Goal: Download file/media

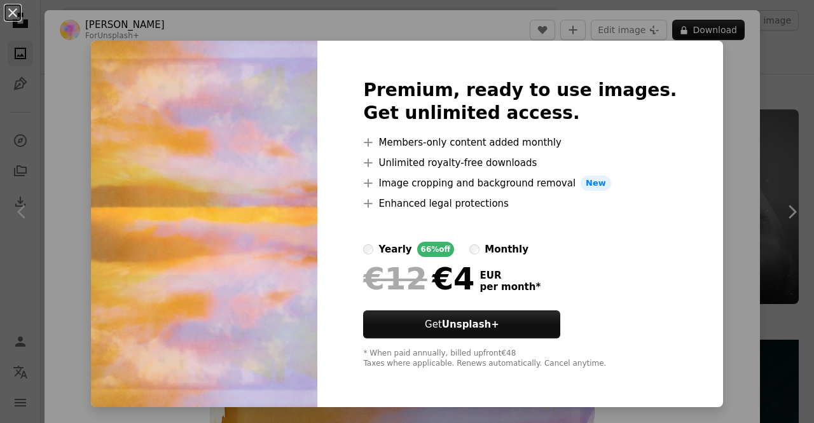
scroll to position [1970, 0]
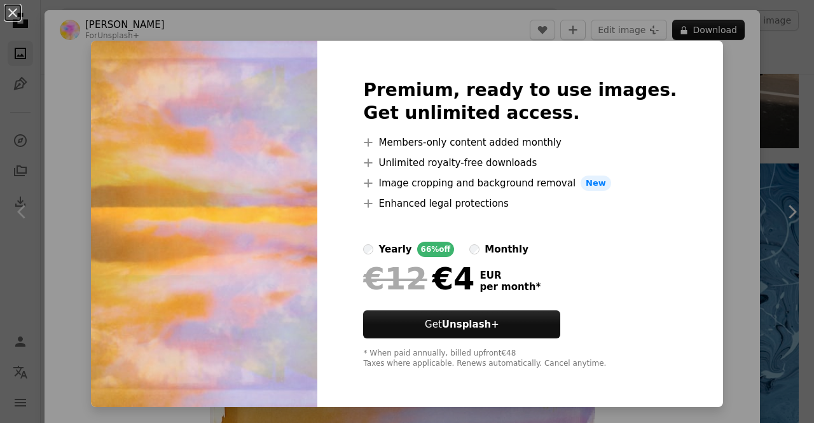
click at [734, 152] on div "An X shape Premium, ready to use images. Get unlimited access. A plus sign Memb…" at bounding box center [407, 211] width 814 height 423
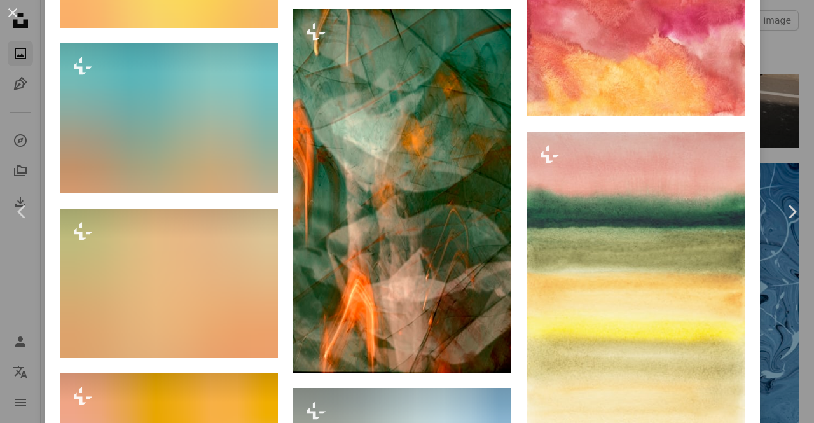
scroll to position [5216, 0]
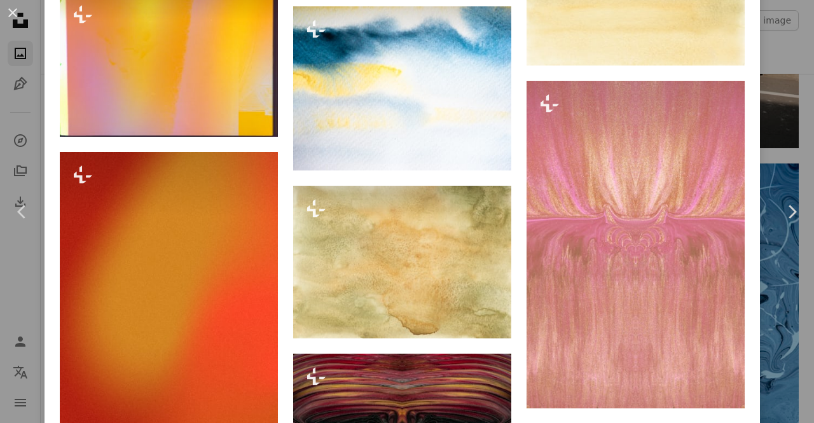
click at [24, 216] on icon at bounding box center [21, 211] width 8 height 13
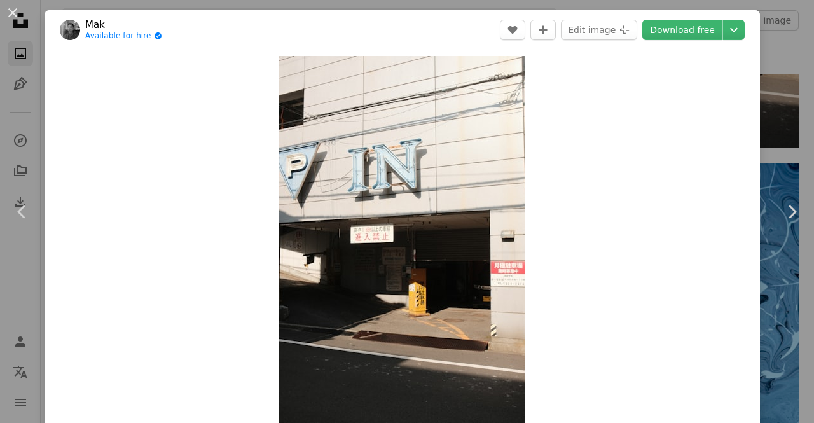
click at [781, 114] on div "An X shape Chevron left Chevron right Mak Available for hire A checkmark inside…" at bounding box center [407, 211] width 814 height 423
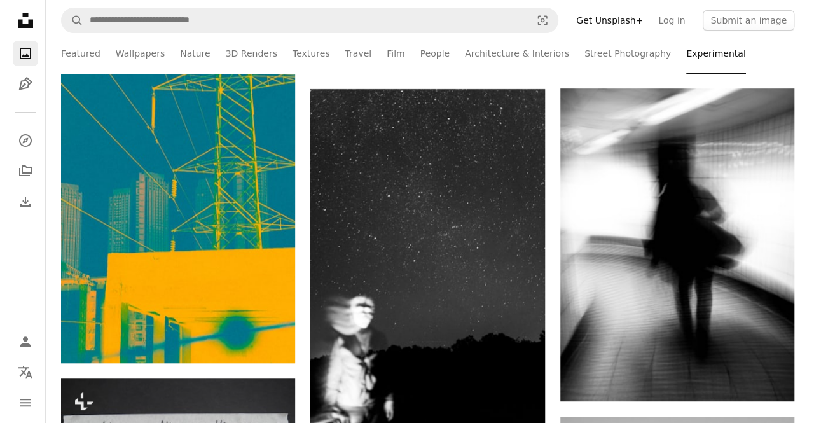
scroll to position [2352, 0]
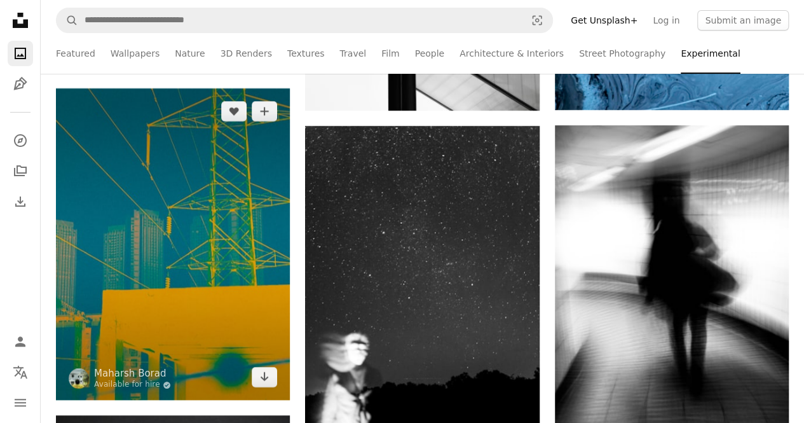
click at [215, 207] on img at bounding box center [173, 244] width 234 height 312
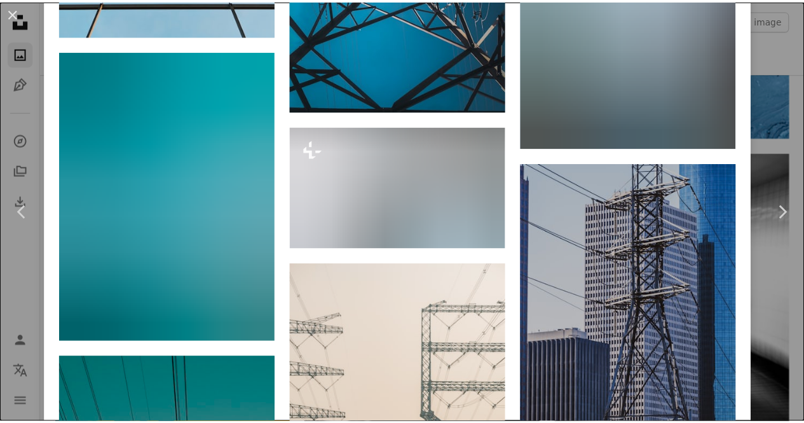
scroll to position [3814, 0]
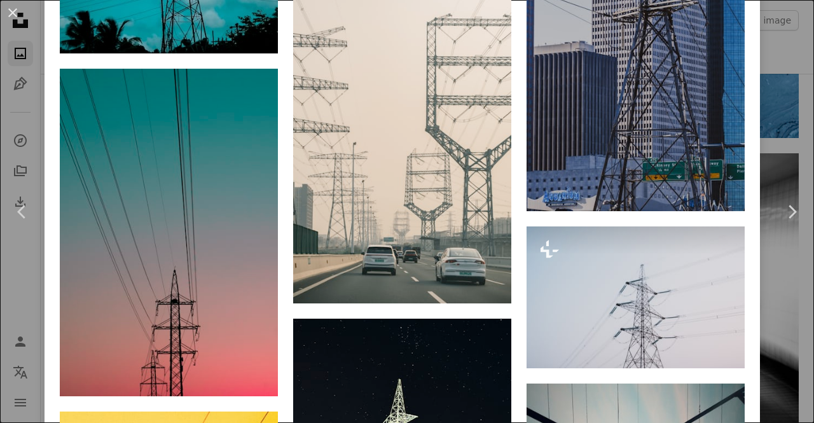
click at [776, 44] on div "An X shape Chevron left Chevron right [PERSON_NAME] Available for hire A checkm…" at bounding box center [407, 211] width 814 height 423
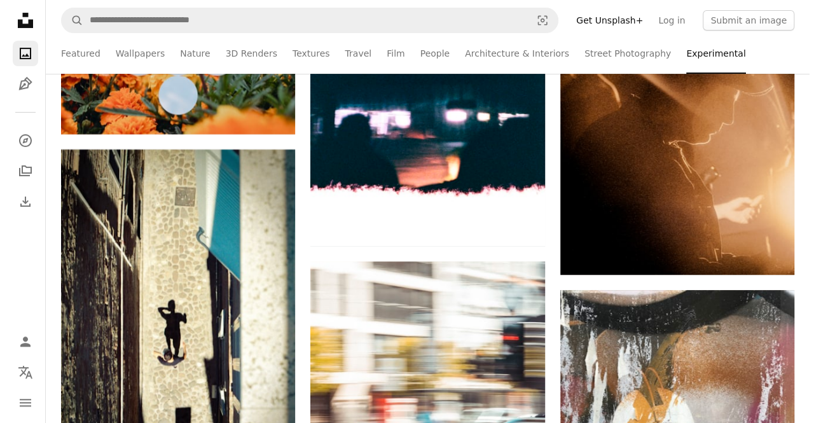
scroll to position [5022, 0]
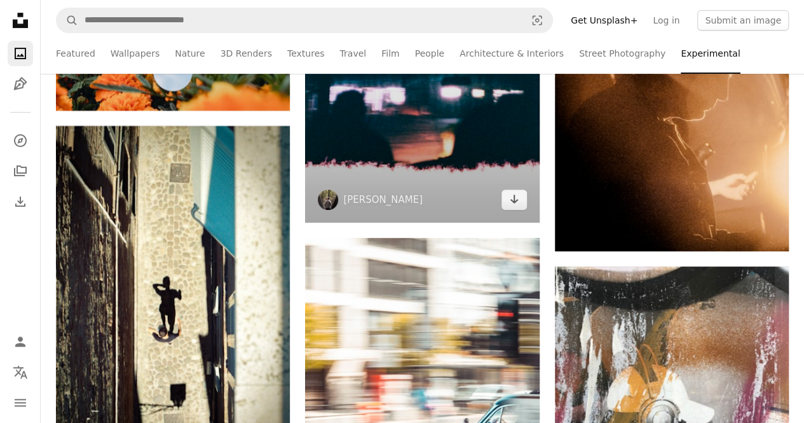
click at [388, 151] on img at bounding box center [422, 75] width 234 height 292
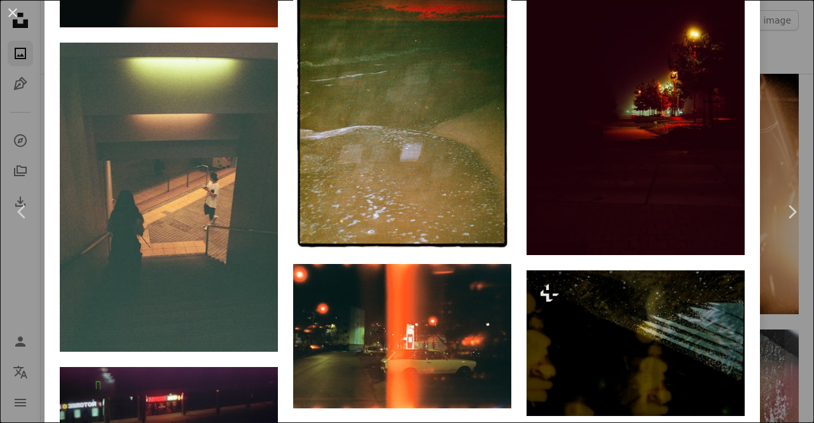
scroll to position [2098, 0]
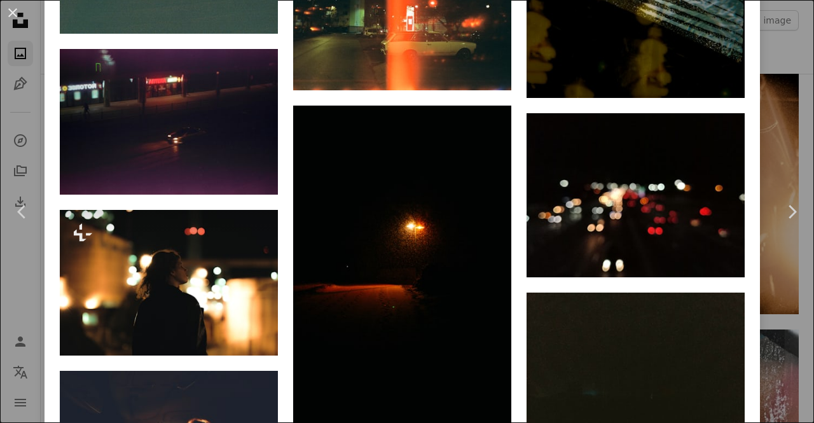
click at [8, 252] on link "Chevron left" at bounding box center [22, 212] width 44 height 122
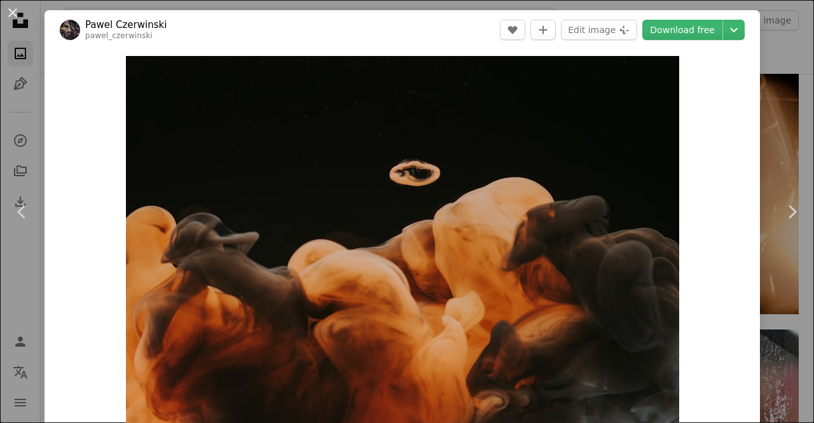
click at [19, 214] on icon at bounding box center [21, 211] width 8 height 13
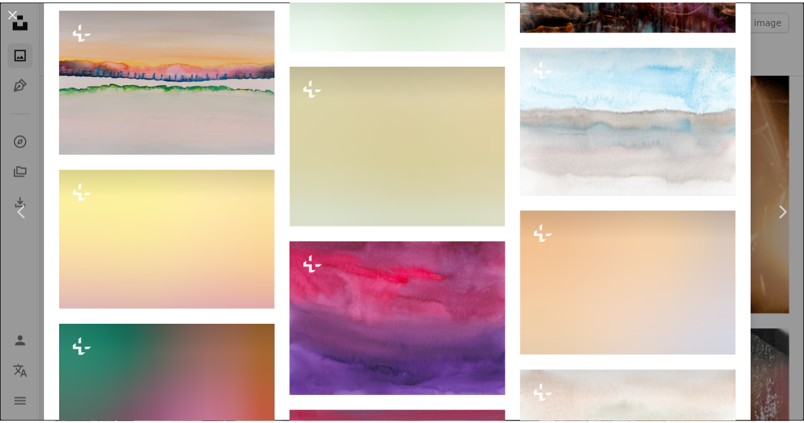
scroll to position [4132, 0]
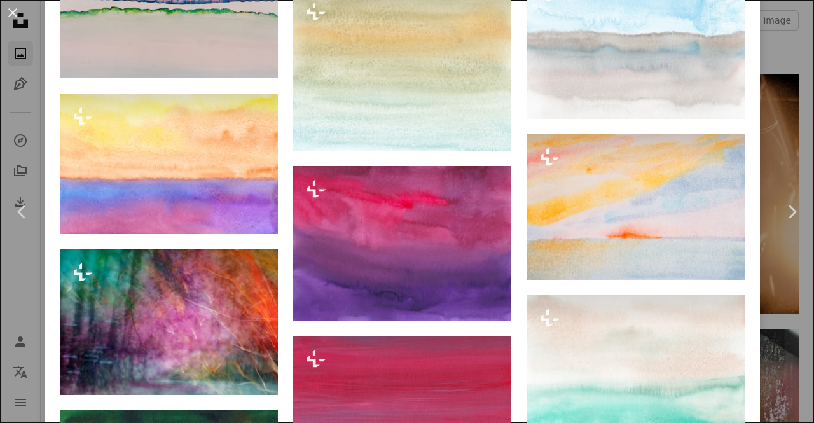
click at [778, 62] on div "An X shape Chevron left Chevron right [PERSON_NAME] For Unsplash+ A heart A plu…" at bounding box center [407, 211] width 814 height 423
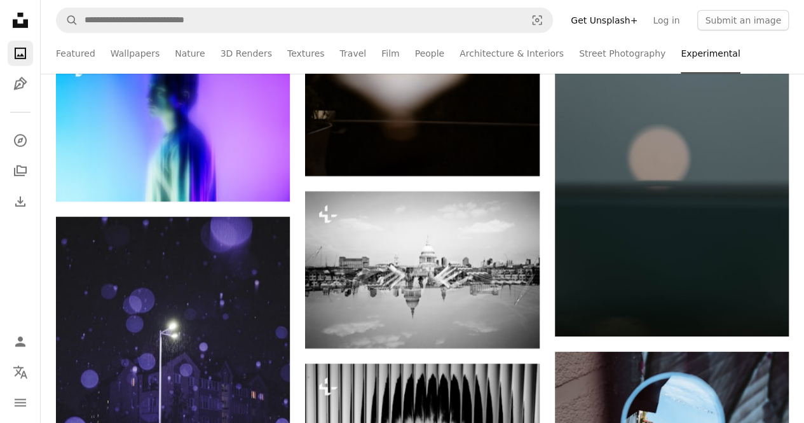
scroll to position [7056, 0]
